Goal: Transaction & Acquisition: Purchase product/service

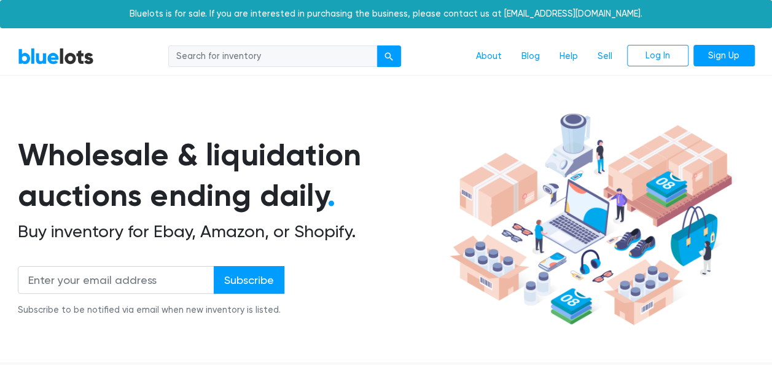
click at [237, 55] on input "search" at bounding box center [272, 56] width 209 height 22
click at [299, 55] on input "search" at bounding box center [272, 56] width 209 height 22
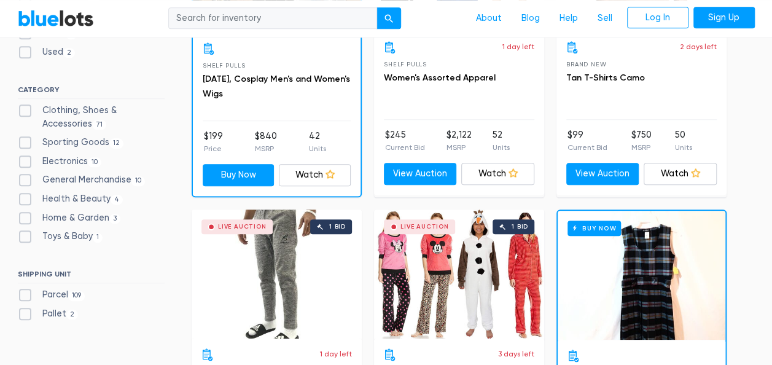
scroll to position [553, 0]
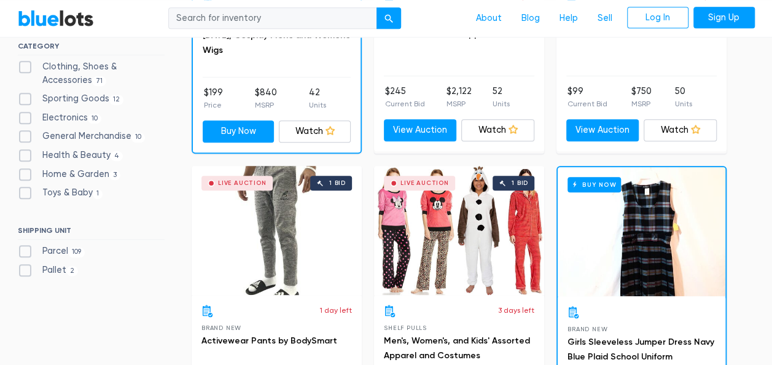
click at [53, 111] on label "Electronics 10" at bounding box center [60, 118] width 84 height 14
click at [26, 111] on input "Electronics 10" at bounding box center [22, 115] width 8 height 8
checkbox input "true"
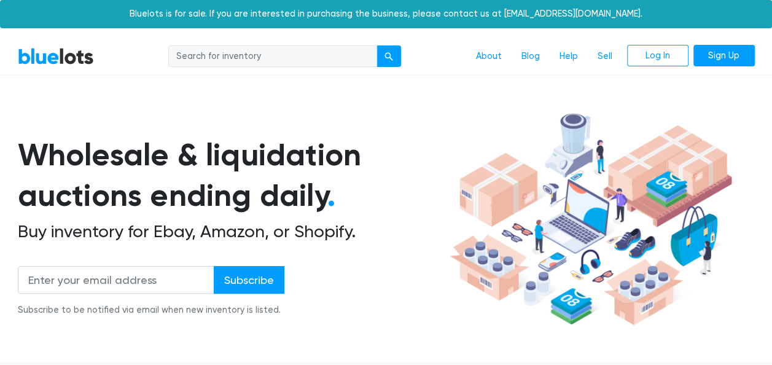
click at [195, 57] on input "search" at bounding box center [272, 56] width 209 height 22
click at [387, 54] on div "submit" at bounding box center [388, 56] width 9 height 9
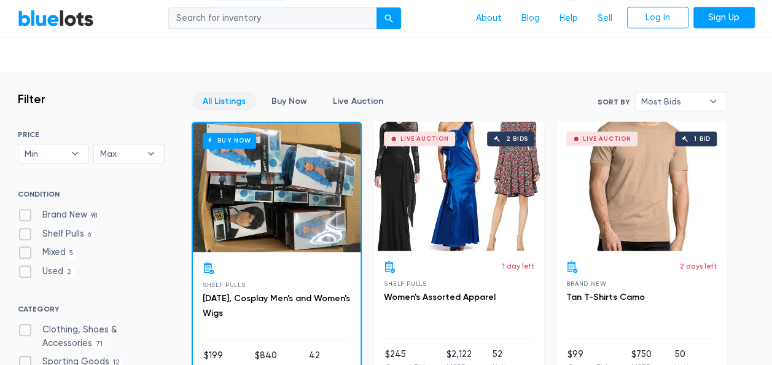
scroll to position [307, 0]
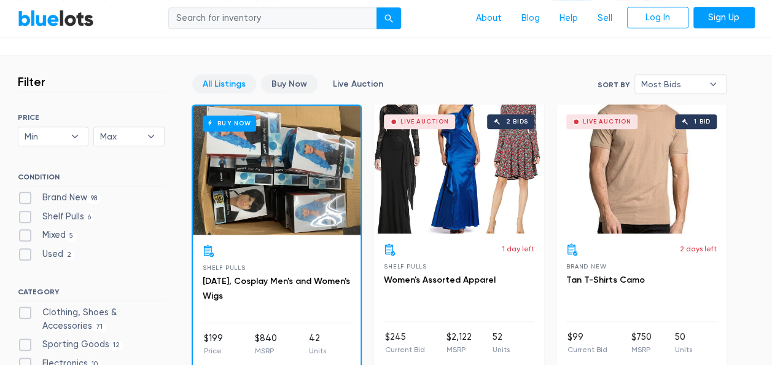
click at [287, 80] on link "Buy Now" at bounding box center [289, 83] width 56 height 19
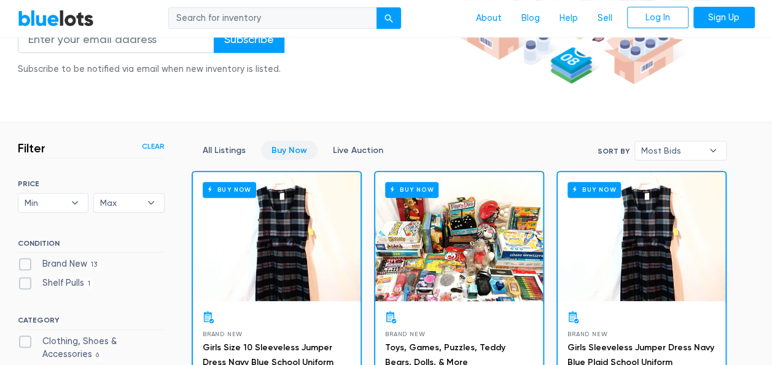
scroll to position [246, 0]
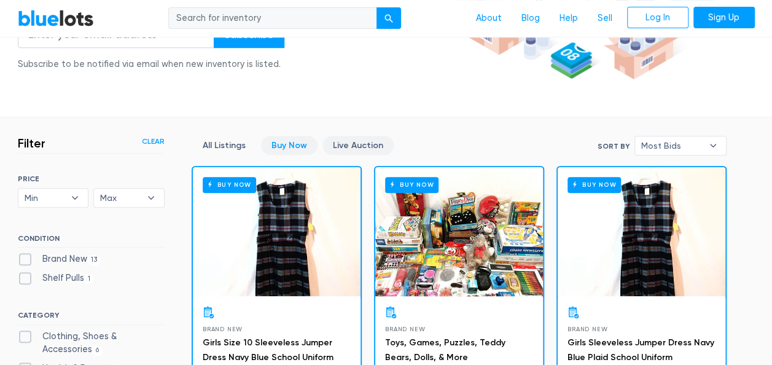
click at [352, 146] on link "Live Auction" at bounding box center [357, 145] width 71 height 19
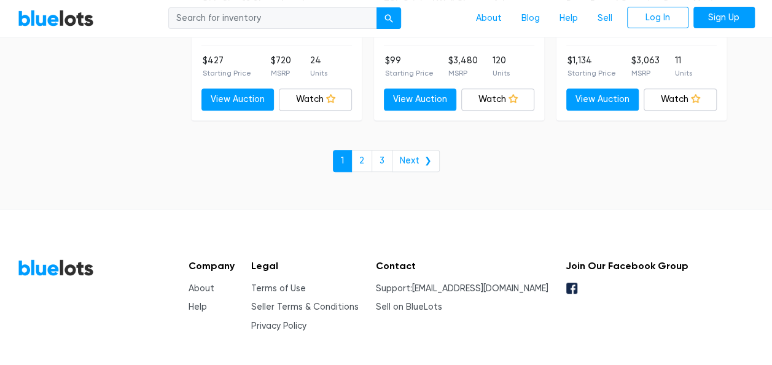
scroll to position [4874, 0]
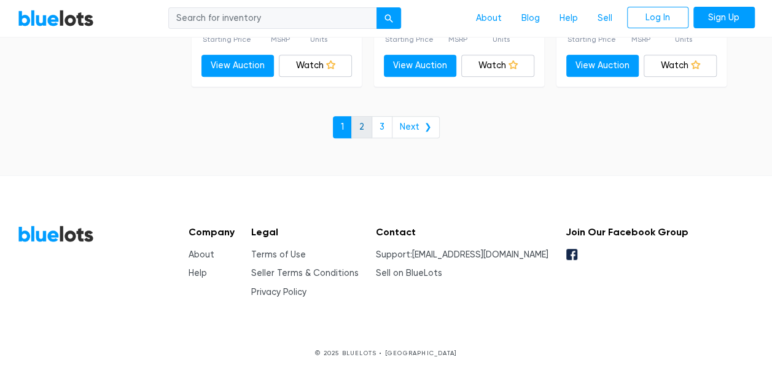
click at [360, 123] on link "2" at bounding box center [361, 127] width 21 height 22
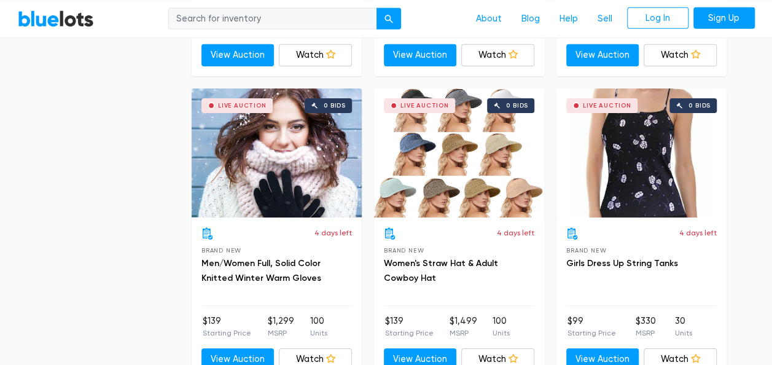
scroll to position [4482, 0]
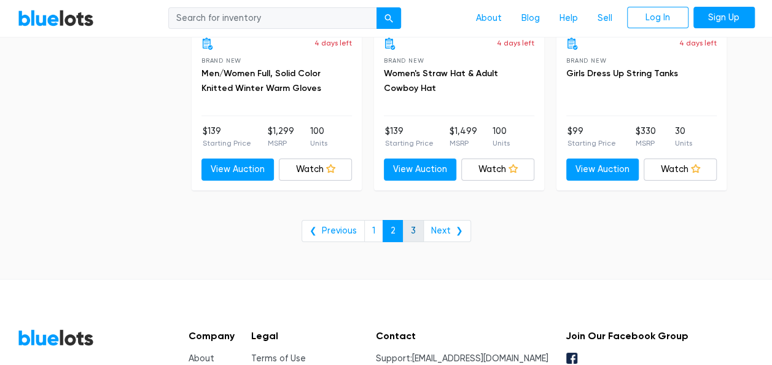
click at [415, 221] on link "3" at bounding box center [413, 231] width 21 height 22
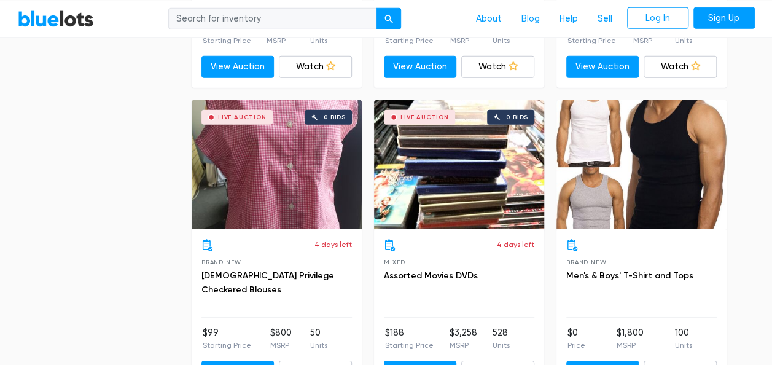
scroll to position [1719, 0]
